Goal: Task Accomplishment & Management: Use online tool/utility

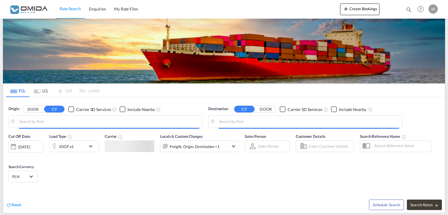
type input "[GEOGRAPHIC_DATA], PLGDY"
type input "[GEOGRAPHIC_DATA], [GEOGRAPHIC_DATA], CATOR"
